Goal: Obtain resource: Obtain resource

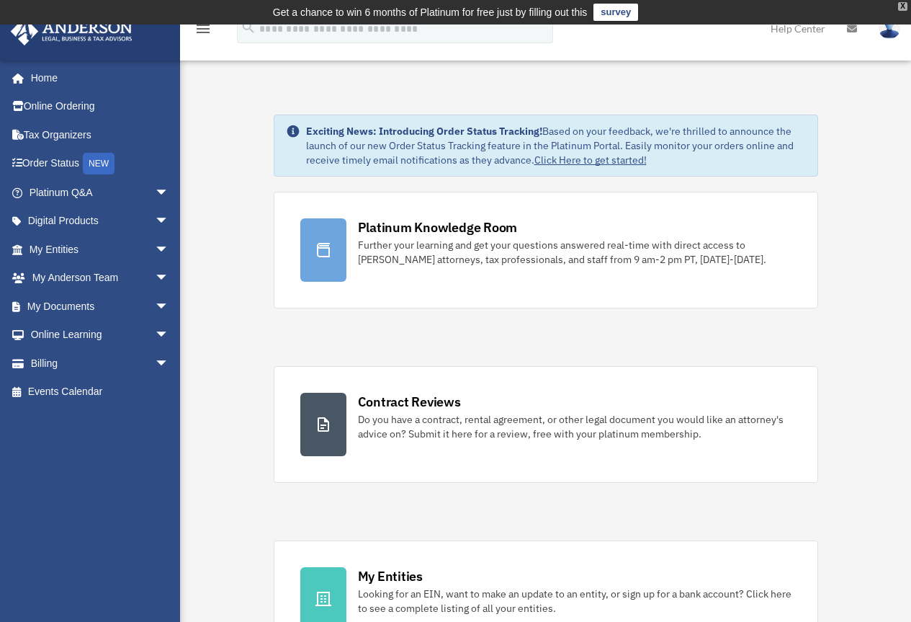
click at [902, 7] on div "X" at bounding box center [902, 6] width 9 height 9
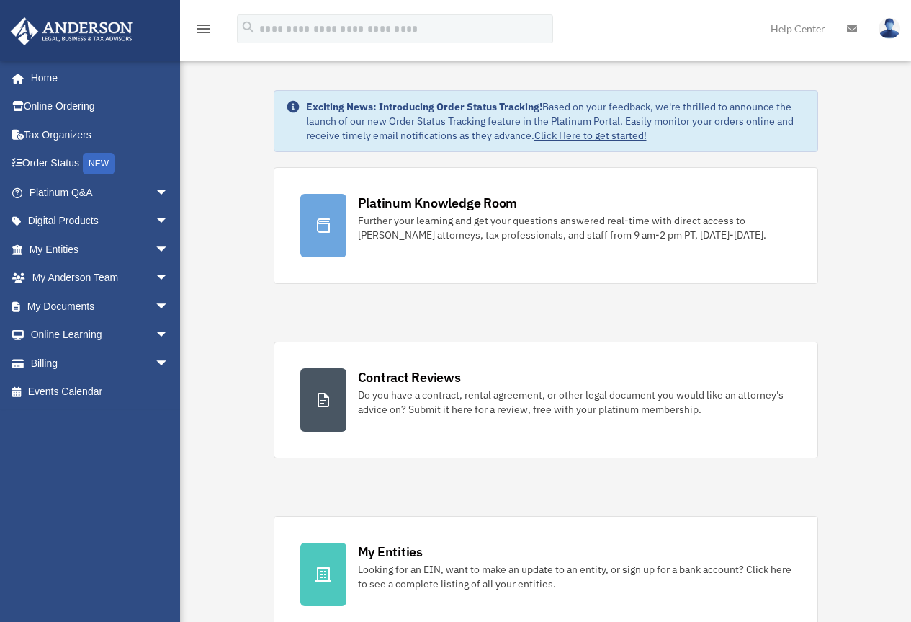
click at [852, 30] on icon at bounding box center [852, 29] width 10 height 10
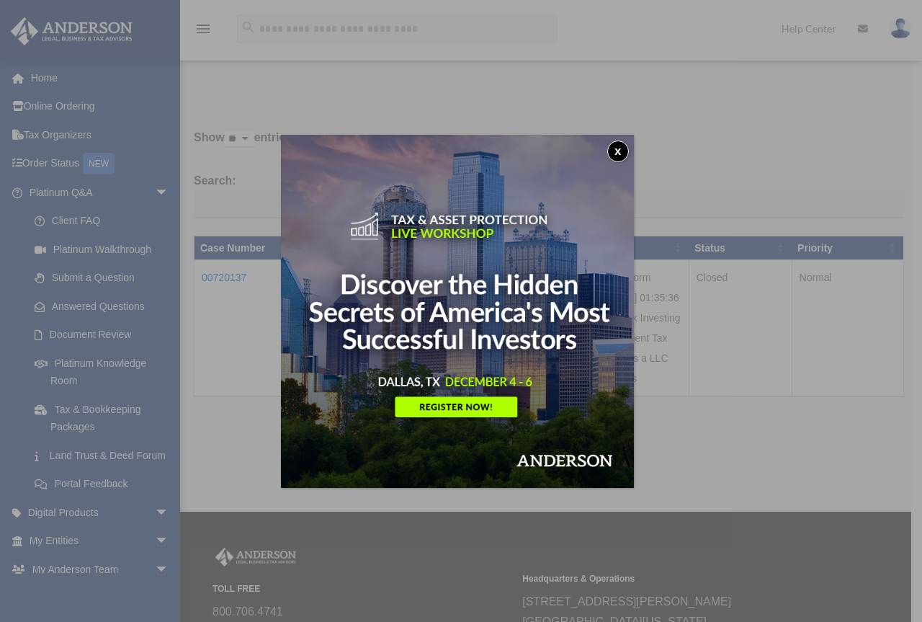
click at [624, 146] on button "x" at bounding box center [618, 151] width 22 height 22
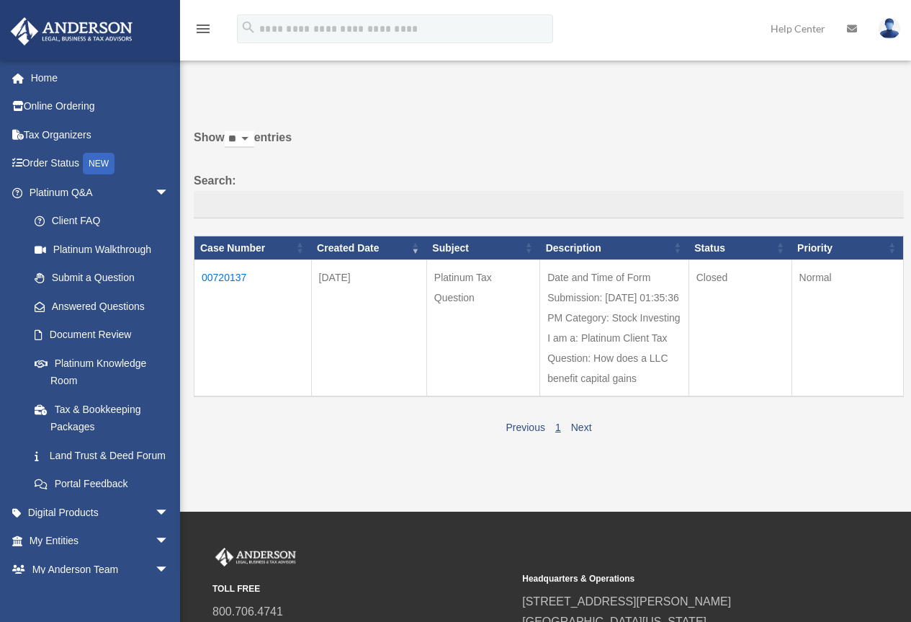
click at [223, 277] on td "00720137" at bounding box center [253, 328] width 117 height 137
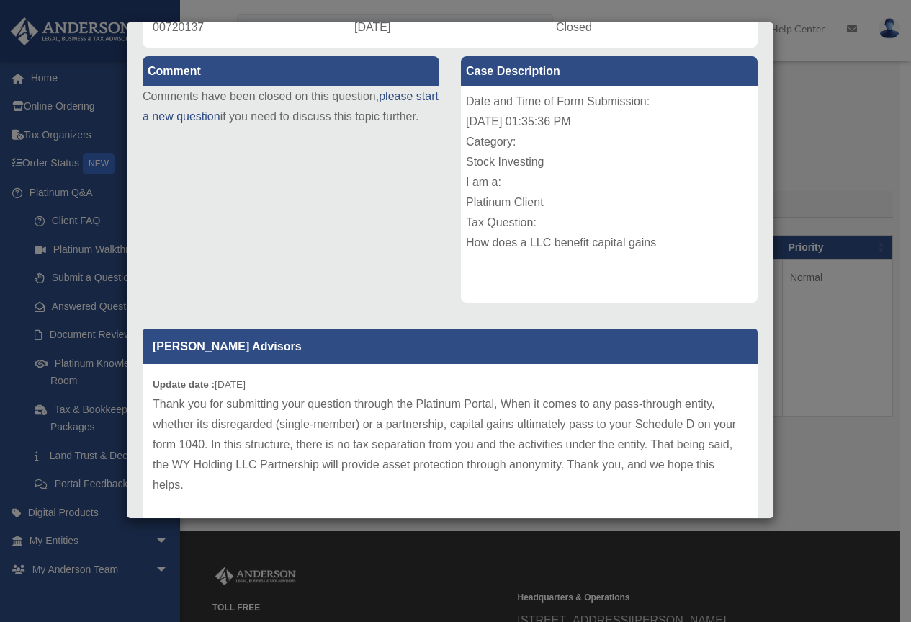
scroll to position [174, 0]
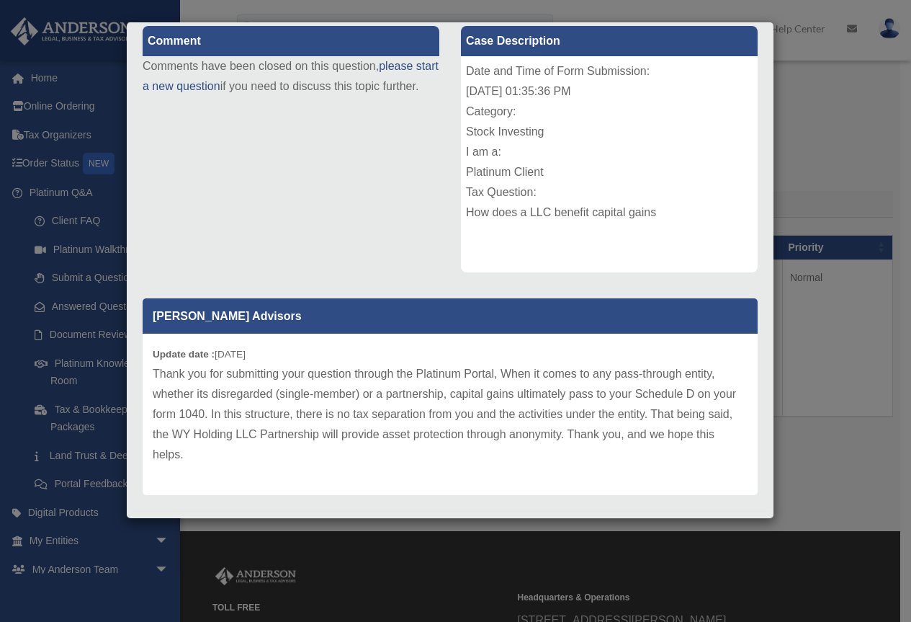
click at [836, 100] on div "Case Detail × Platinum Tax Question Case Number 00720137 Created Date September…" at bounding box center [455, 311] width 911 height 622
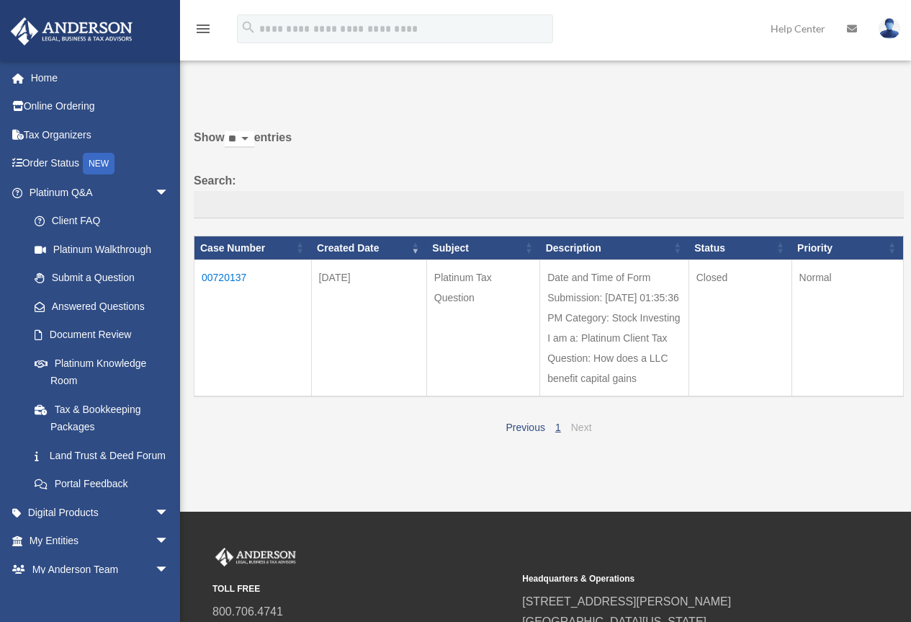
click at [577, 428] on link "Next" at bounding box center [581, 427] width 21 height 12
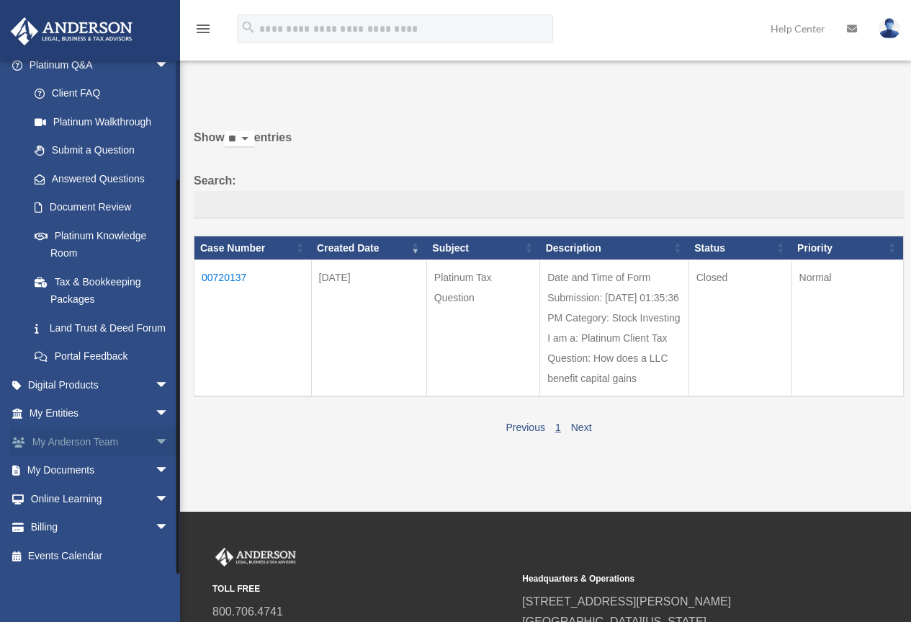
scroll to position [72, 0]
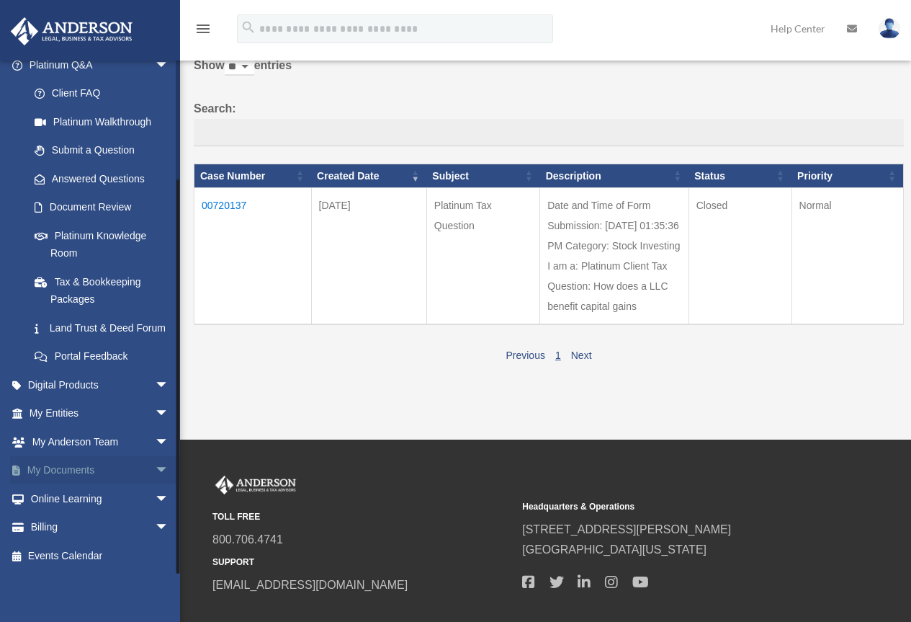
click at [80, 468] on link "My Documents arrow_drop_down" at bounding box center [100, 470] width 181 height 29
click at [63, 468] on link "My Documents arrow_drop_down" at bounding box center [100, 470] width 181 height 29
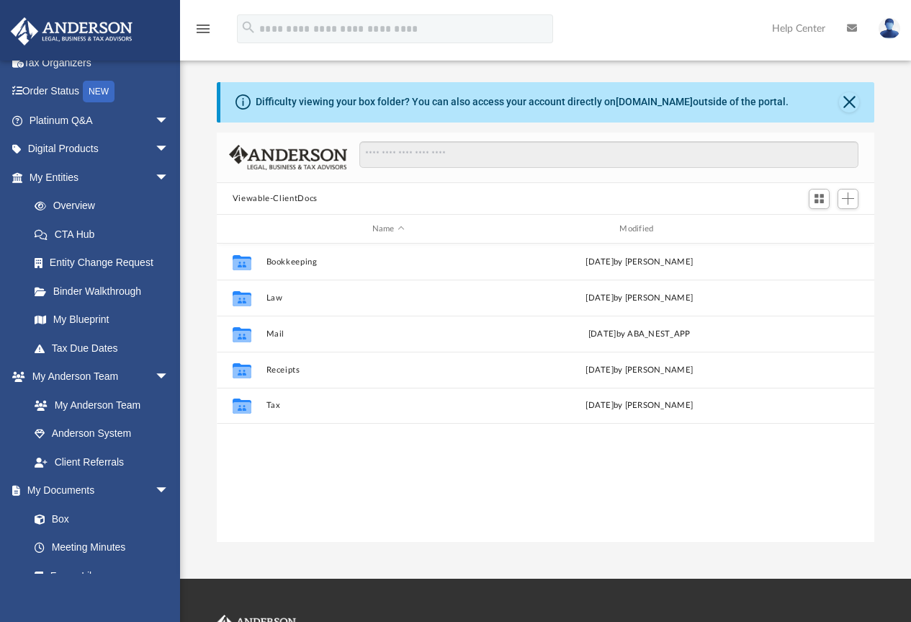
scroll to position [317, 647]
click at [78, 352] on link "Tax Due Dates" at bounding box center [105, 348] width 171 height 29
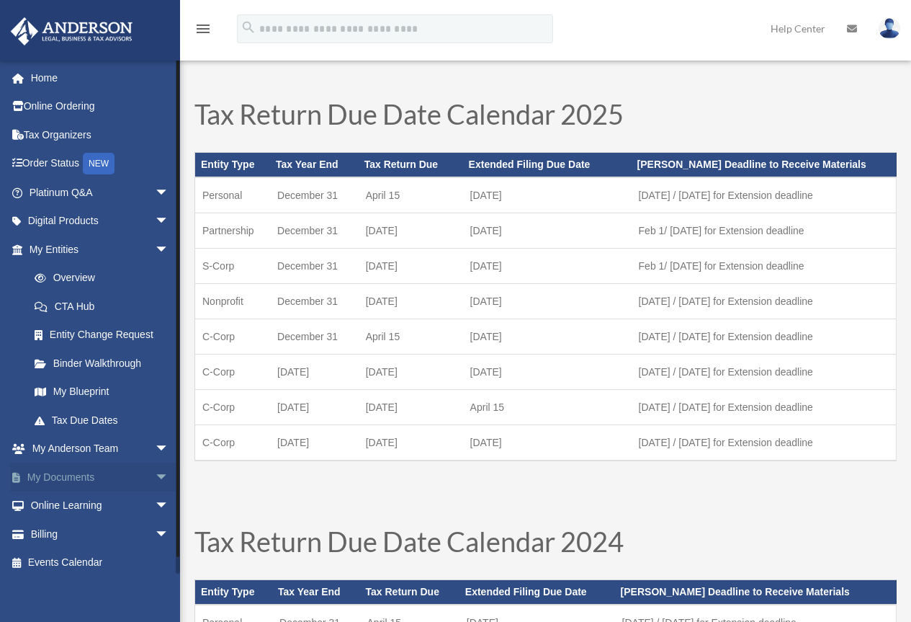
click at [155, 478] on span "arrow_drop_down" at bounding box center [169, 478] width 29 height 30
click at [53, 506] on link "Box" at bounding box center [105, 505] width 171 height 29
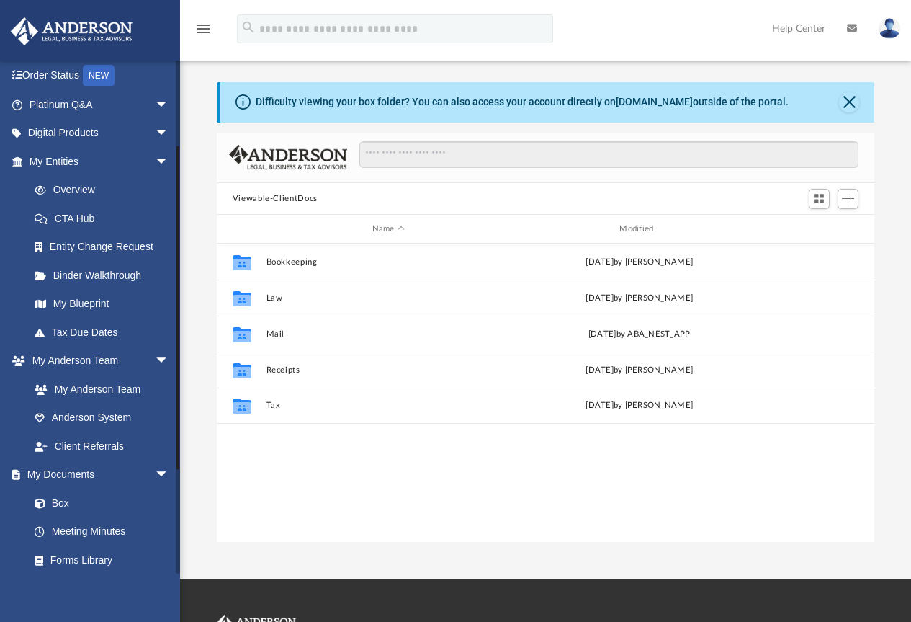
scroll to position [176, 0]
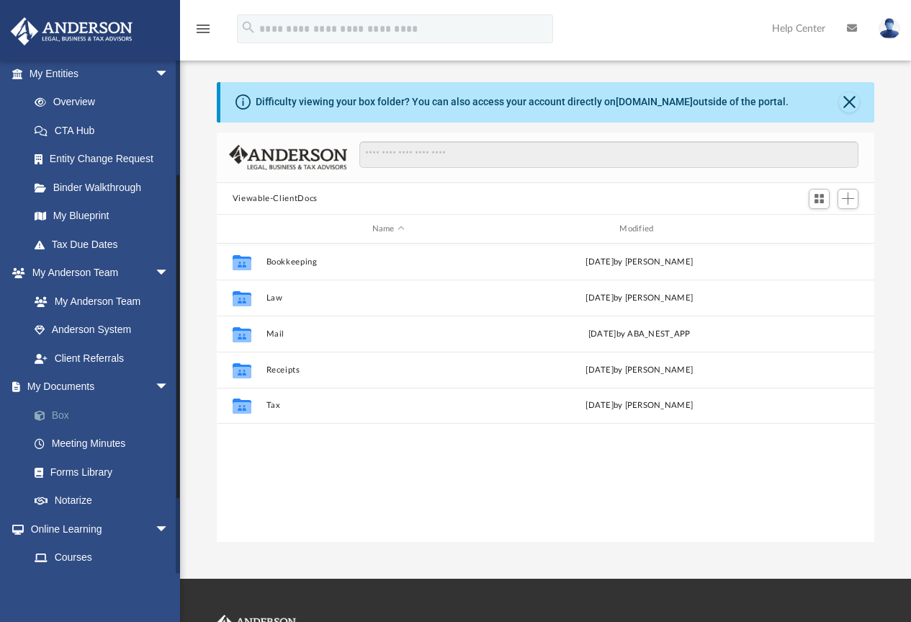
click at [61, 413] on link "Box" at bounding box center [105, 415] width 171 height 29
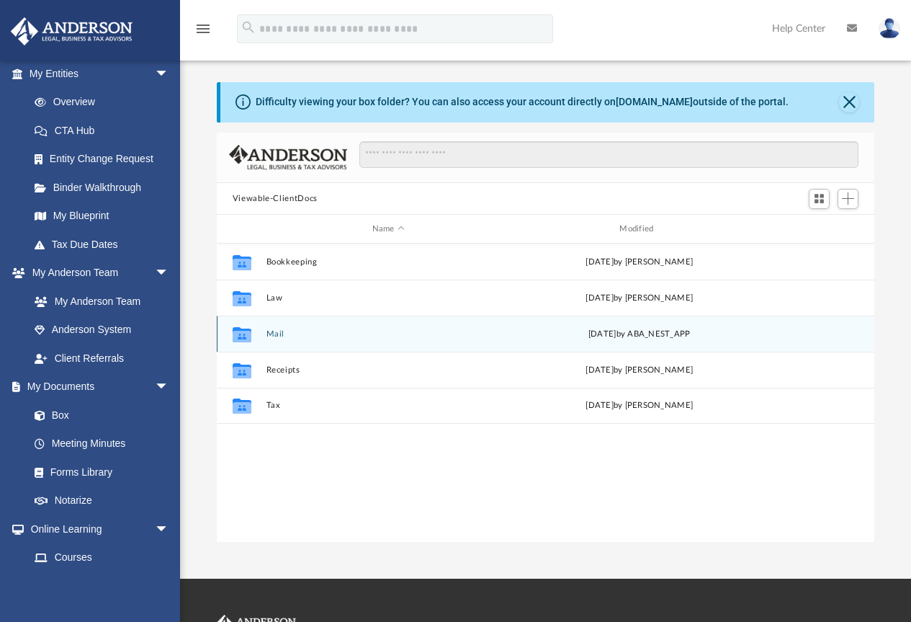
click at [269, 332] on button "Mail" at bounding box center [388, 333] width 245 height 9
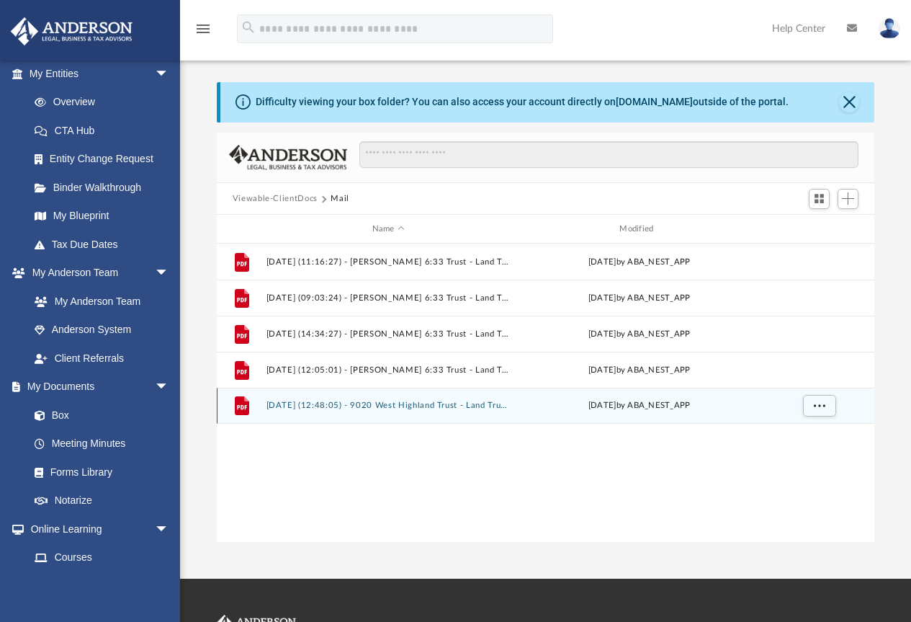
click at [406, 408] on button "[DATE] (12:48:05) - 9020 West Highland Trust - Land Trust Documents.pdf" at bounding box center [388, 405] width 245 height 9
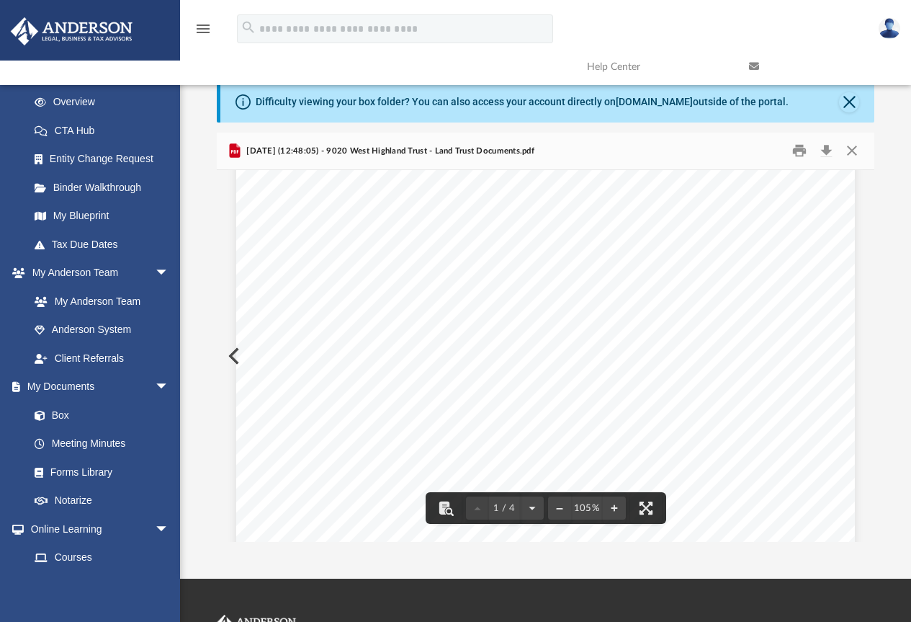
scroll to position [216, 0]
drag, startPoint x: 848, startPoint y: 106, endPoint x: 861, endPoint y: 108, distance: 13.1
click at [851, 106] on button "Close" at bounding box center [849, 102] width 20 height 20
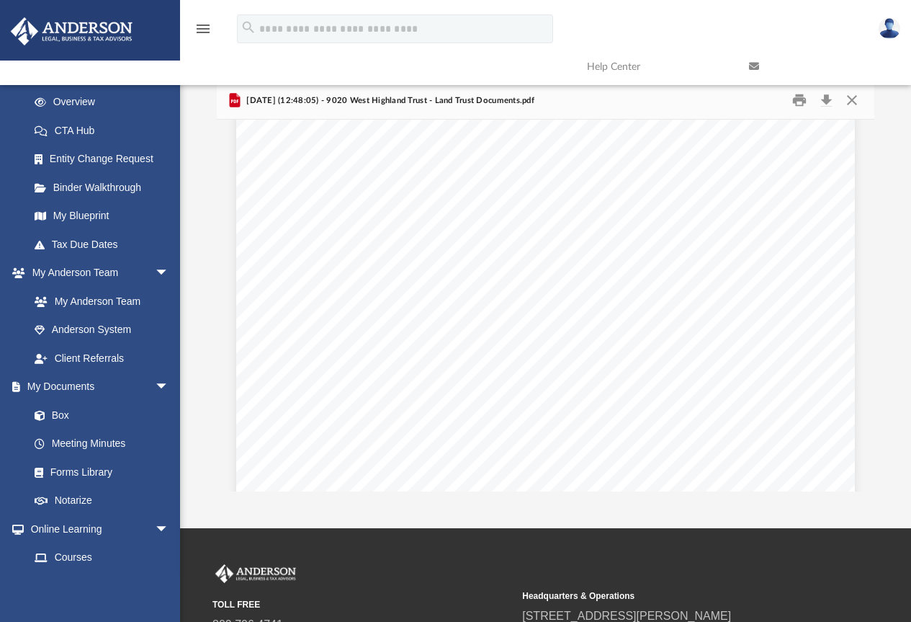
scroll to position [0, 0]
